Goal: Transaction & Acquisition: Purchase product/service

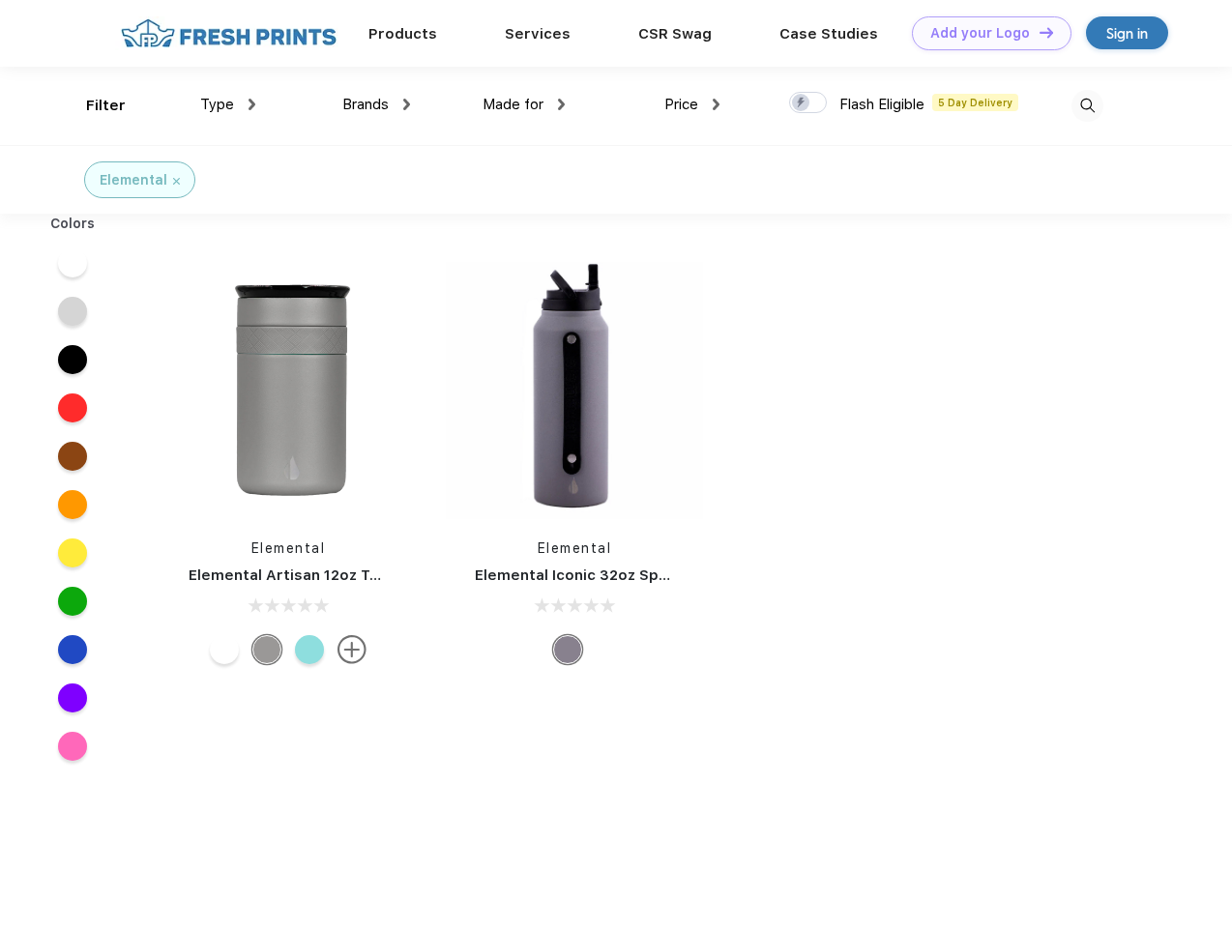
scroll to position [1, 0]
click at [984, 33] on link "Add your Logo Design Tool" at bounding box center [992, 33] width 160 height 34
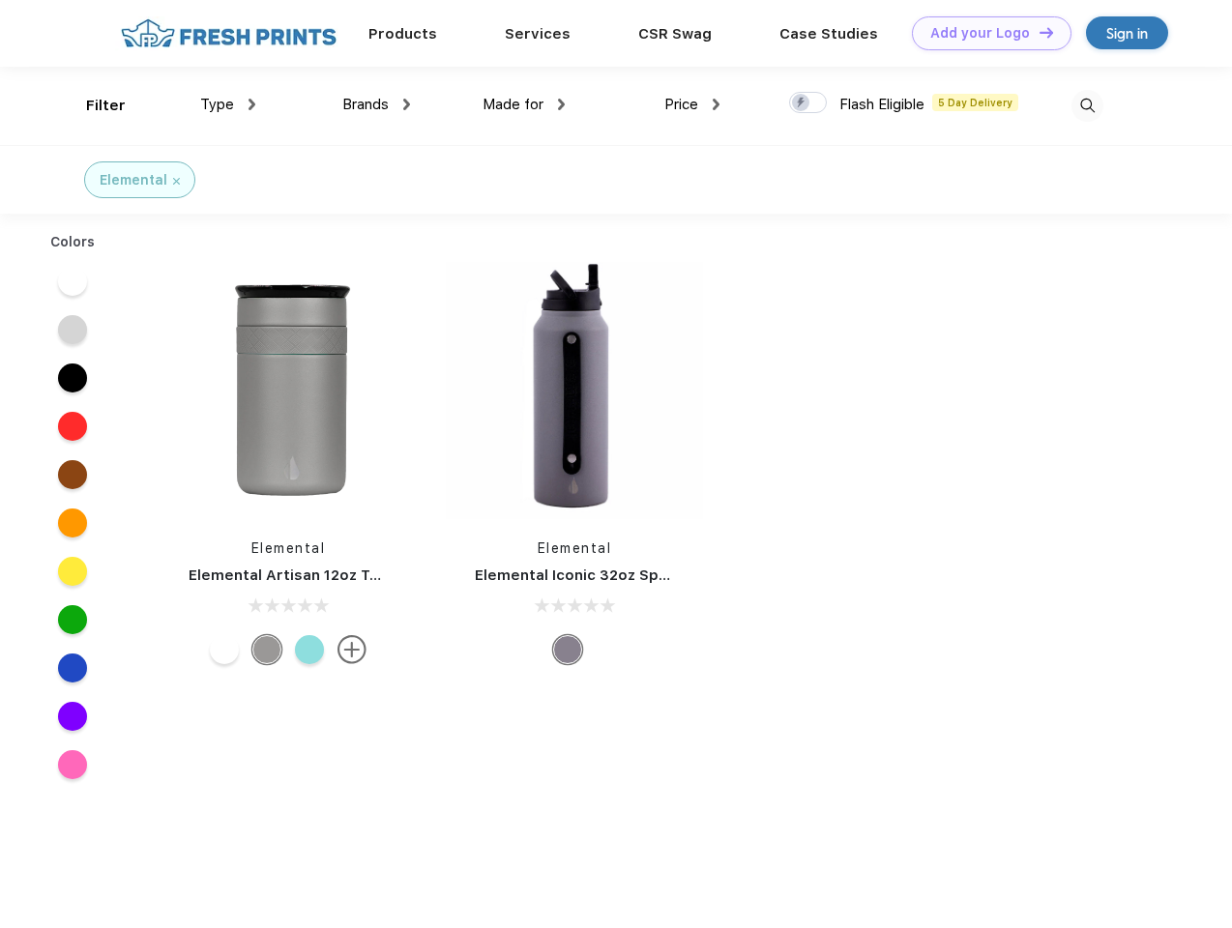
click at [0, 0] on div "Design Tool" at bounding box center [0, 0] width 0 height 0
click at [1037, 32] on link "Add your Logo Design Tool" at bounding box center [992, 33] width 160 height 34
click at [93, 105] on div "Filter" at bounding box center [106, 106] width 40 height 22
click at [228, 104] on span "Type" at bounding box center [217, 104] width 34 height 17
click at [376, 104] on span "Brands" at bounding box center [365, 104] width 46 height 17
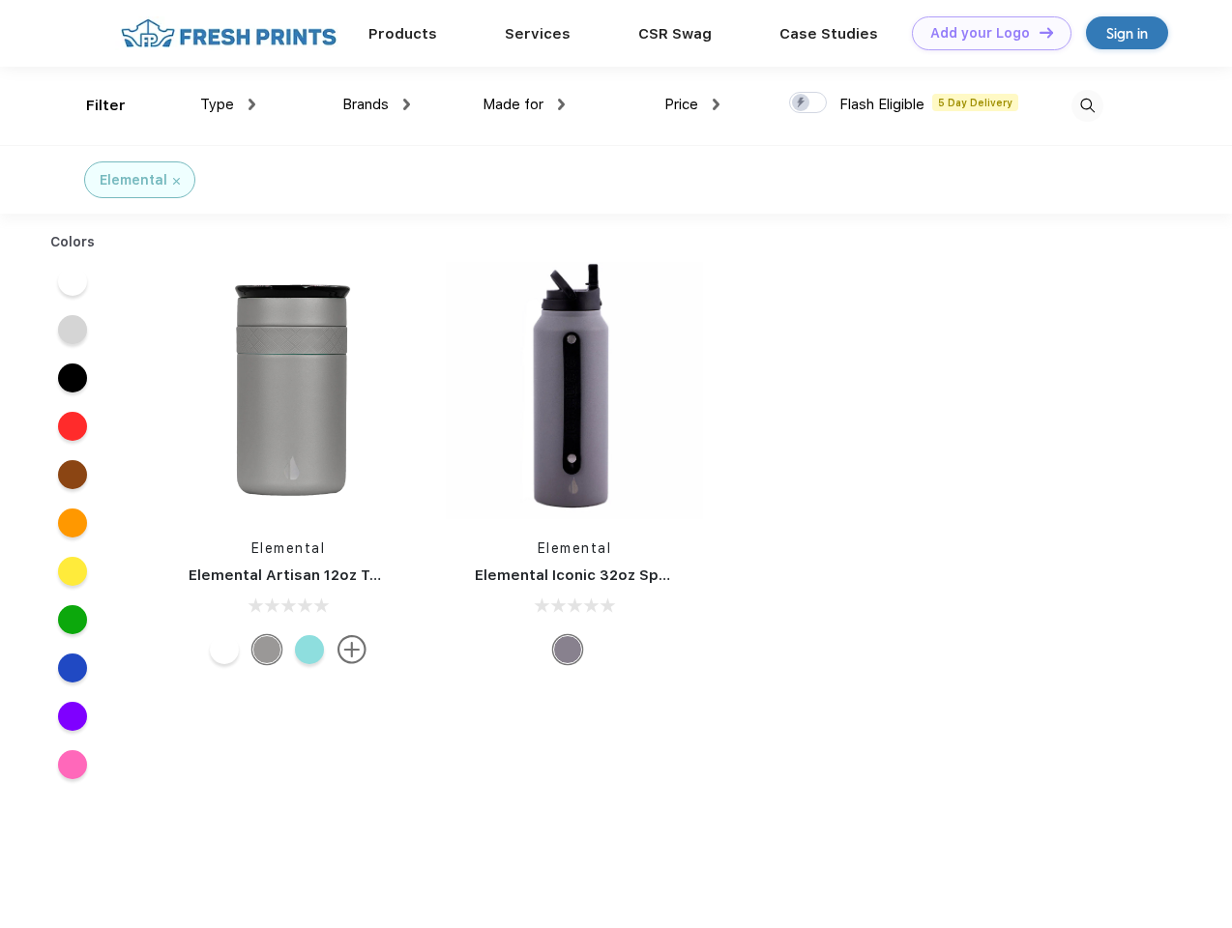
click at [524, 104] on span "Made for" at bounding box center [512, 104] width 61 height 17
click at [692, 104] on span "Price" at bounding box center [681, 104] width 34 height 17
click at [808, 103] on div at bounding box center [808, 102] width 38 height 21
click at [802, 103] on input "checkbox" at bounding box center [795, 97] width 13 height 13
click at [1087, 105] on img at bounding box center [1087, 106] width 32 height 32
